Goal: Find specific page/section: Find specific page/section

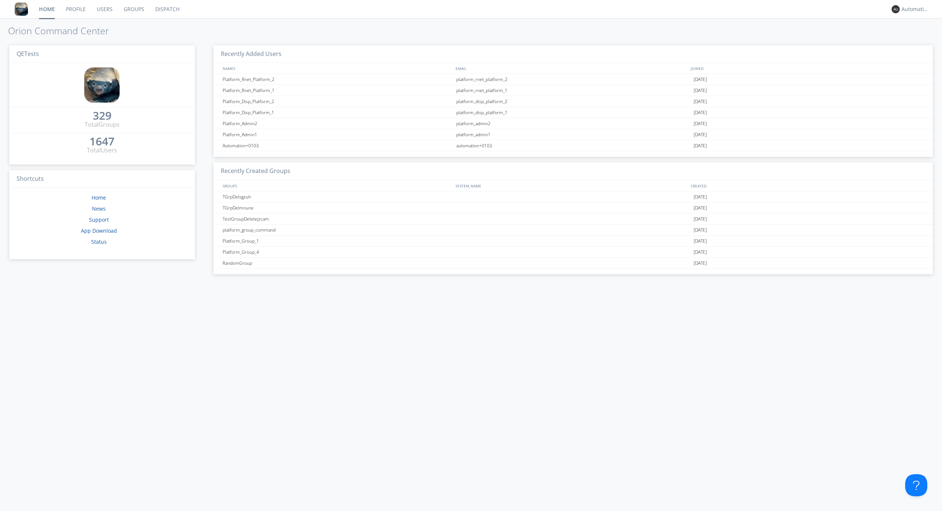
click at [167, 9] on link "Dispatch" at bounding box center [167, 9] width 35 height 18
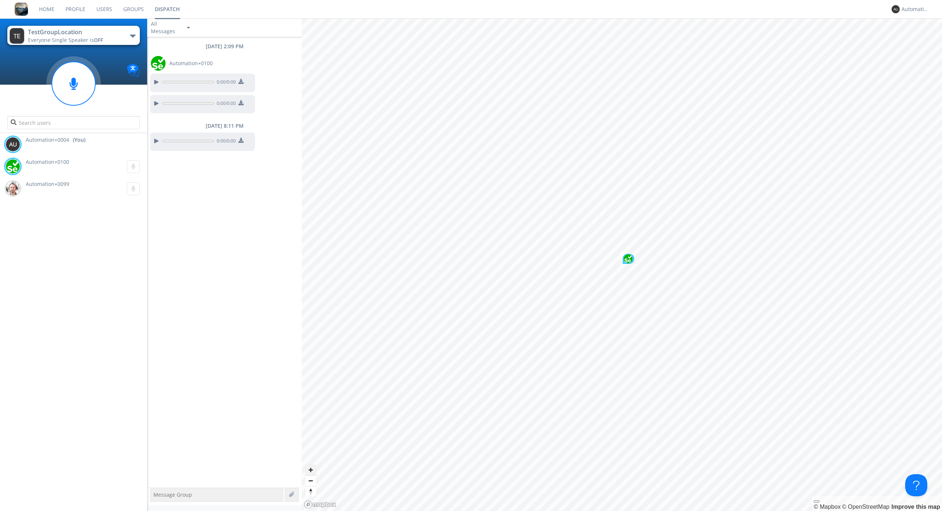
click at [311, 470] on span "Zoom in" at bounding box center [311, 470] width 11 height 11
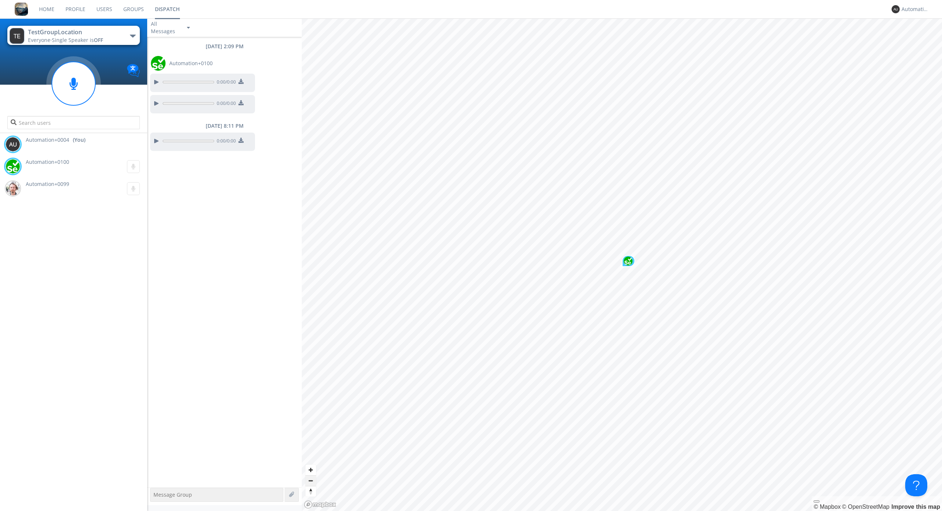
click at [311, 480] on span "Zoom out" at bounding box center [311, 481] width 11 height 10
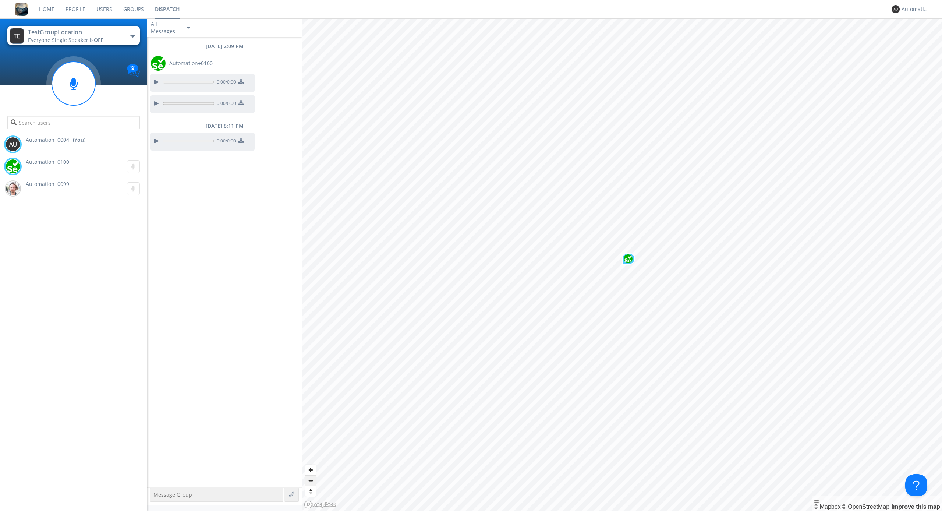
click at [311, 480] on span "Zoom out" at bounding box center [311, 481] width 11 height 10
